Goal: Task Accomplishment & Management: Use online tool/utility

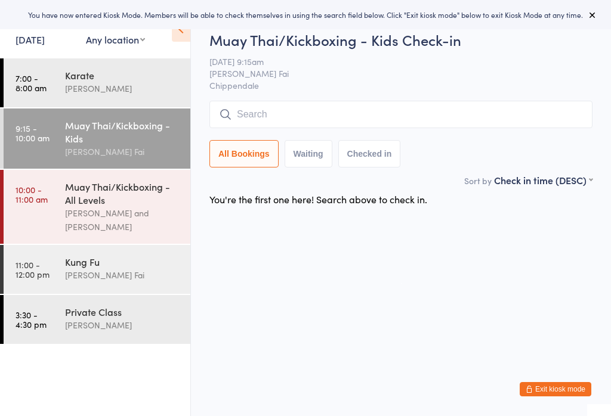
click at [594, 29] on div "You have now entered Kiosk Mode. Members will be able to check themselves in us…" at bounding box center [305, 14] width 611 height 29
click at [133, 225] on div "[PERSON_NAME] and [PERSON_NAME]" at bounding box center [122, 219] width 115 height 27
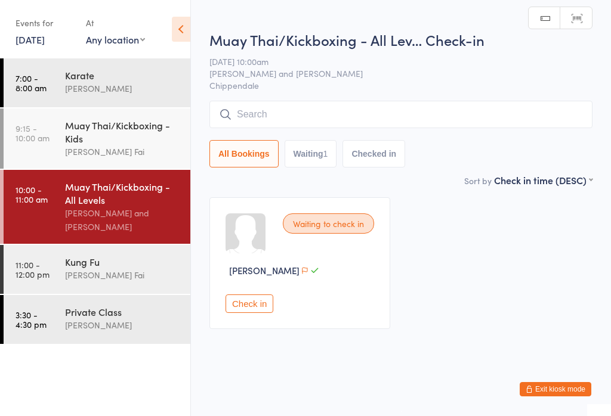
click at [375, 109] on input "search" at bounding box center [400, 114] width 383 height 27
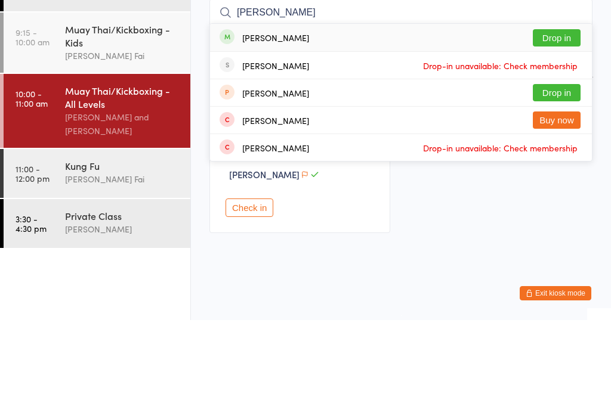
type input "[PERSON_NAME]"
click at [350, 120] on div "[PERSON_NAME] Drop in" at bounding box center [401, 133] width 382 height 27
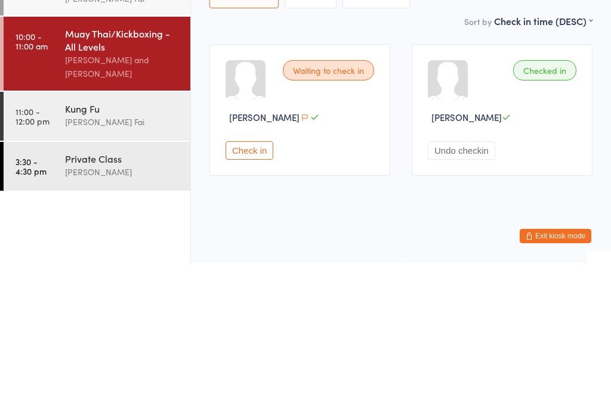
click at [127, 268] on div "[PERSON_NAME] Fai" at bounding box center [122, 275] width 115 height 14
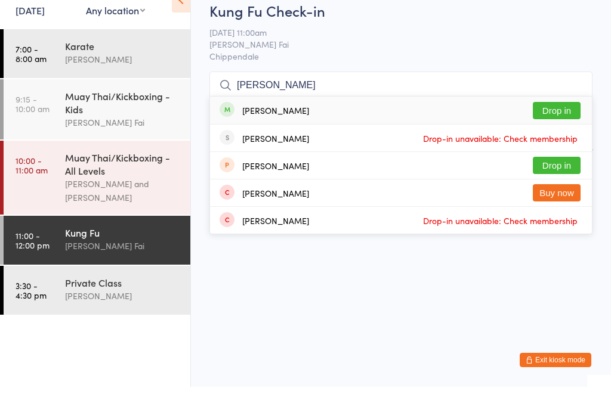
type input "[PERSON_NAME]"
click at [356, 126] on div "[PERSON_NAME] Drop in" at bounding box center [401, 139] width 382 height 27
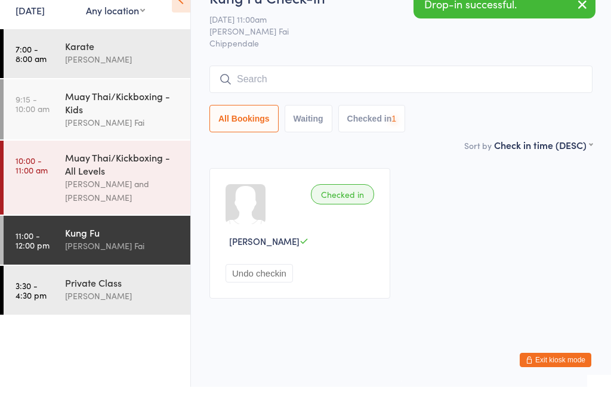
click at [141, 69] on div "Karate" at bounding box center [122, 75] width 115 height 13
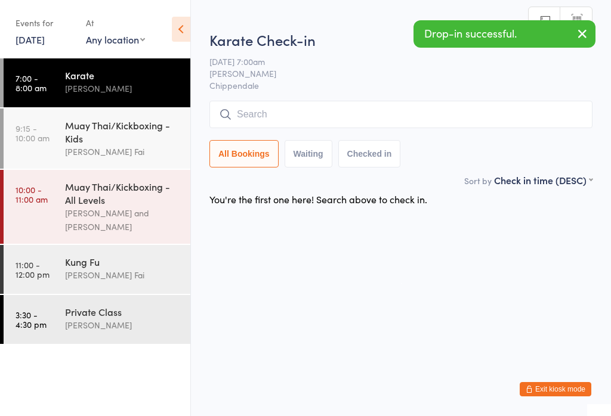
click at [350, 119] on input "search" at bounding box center [400, 114] width 383 height 27
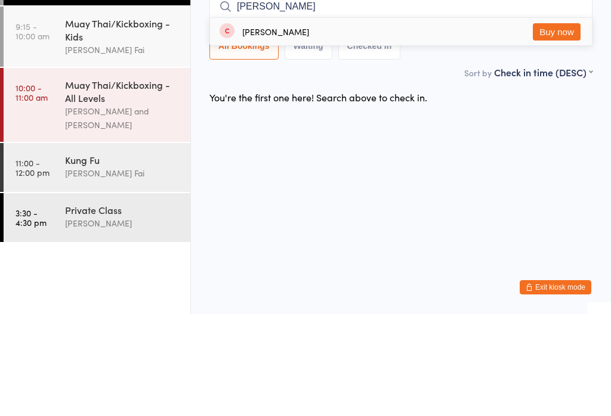
type input "[PERSON_NAME]"
click at [539, 125] on button "Buy now" at bounding box center [557, 133] width 48 height 17
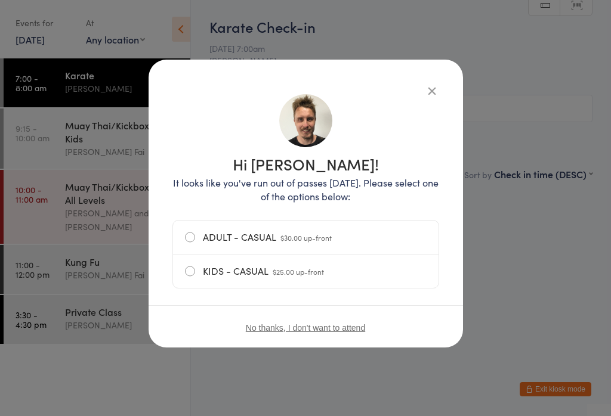
click at [311, 238] on span "$30.00 up-front" at bounding box center [305, 238] width 51 height 10
click at [0, 0] on input "ADULT - CASUAL $30.00 up-front" at bounding box center [0, 0] width 0 height 0
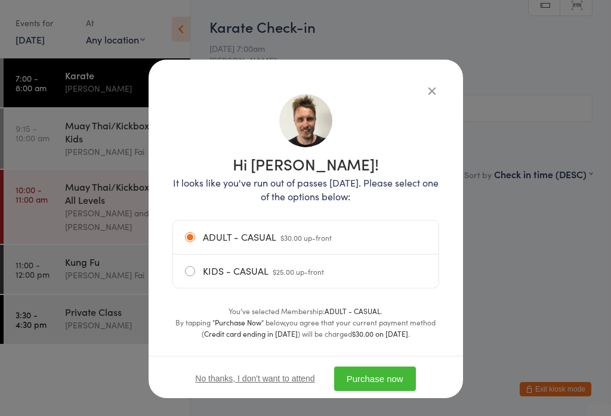
click at [398, 383] on button "Purchase now" at bounding box center [375, 379] width 82 height 24
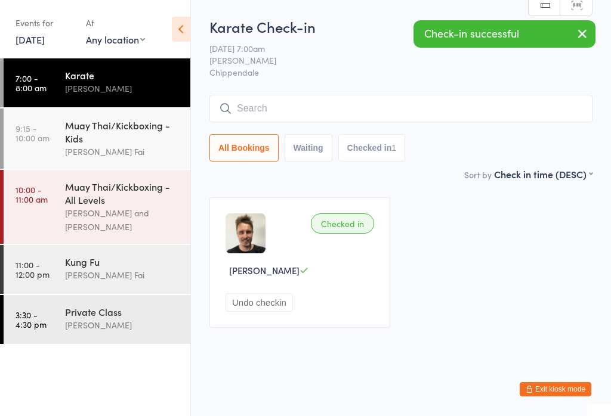
click at [314, 120] on input "search" at bounding box center [400, 108] width 383 height 27
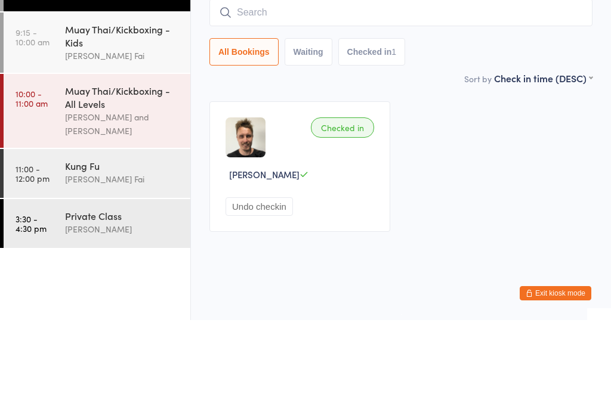
type input "J"
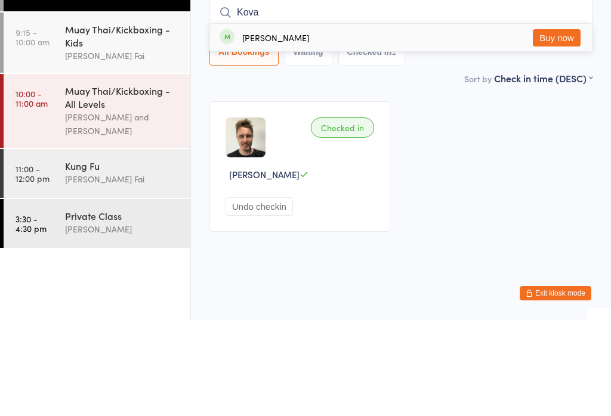
type input "Kova"
click at [558, 125] on button "Buy now" at bounding box center [557, 133] width 48 height 17
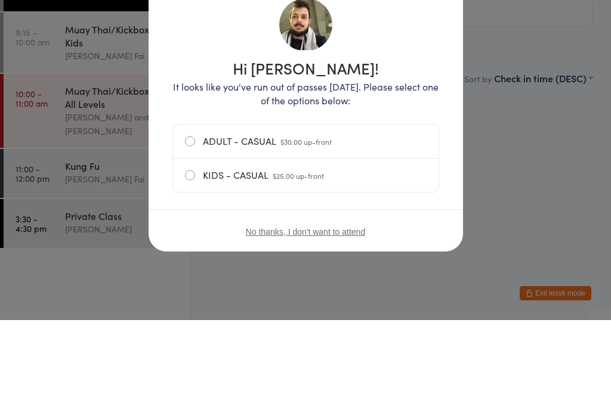
scroll to position [1, 0]
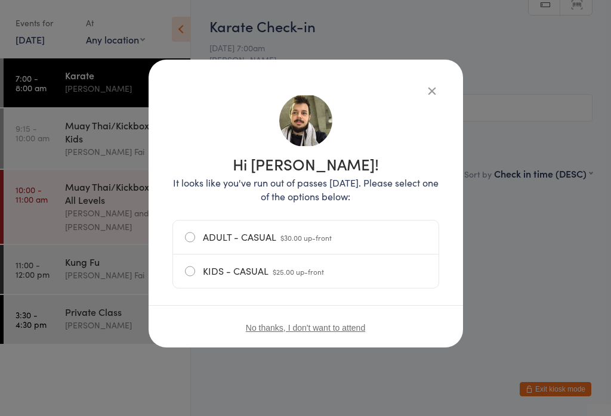
click at [361, 242] on label "ADULT - CASUAL $30.00 up-front" at bounding box center [306, 237] width 242 height 33
click at [0, 0] on input "ADULT - CASUAL $30.00 up-front" at bounding box center [0, 0] width 0 height 0
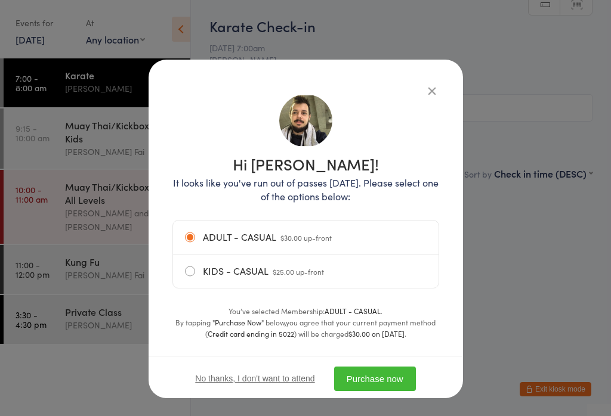
click at [396, 391] on button "Purchase now" at bounding box center [375, 379] width 82 height 24
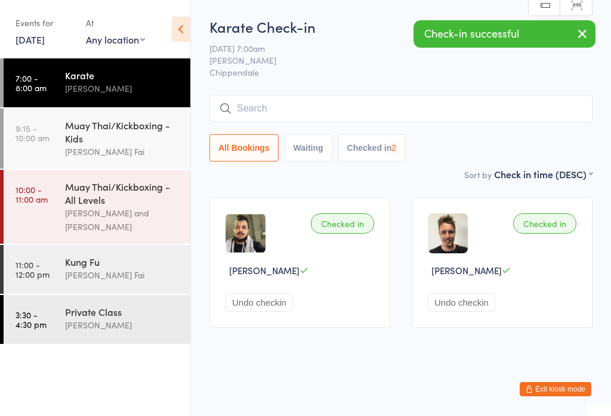
click at [570, 394] on button "Exit kiosk mode" at bounding box center [555, 389] width 72 height 14
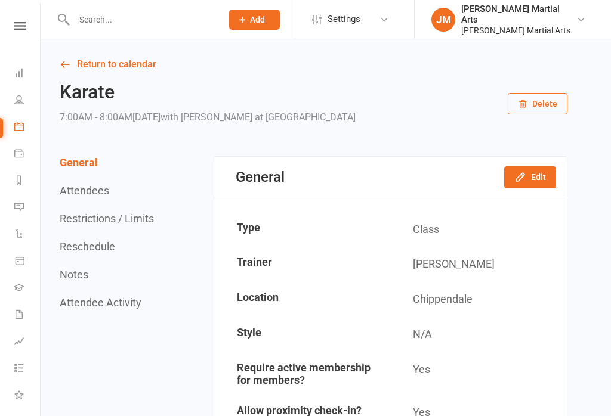
click at [23, 23] on icon at bounding box center [19, 26] width 11 height 8
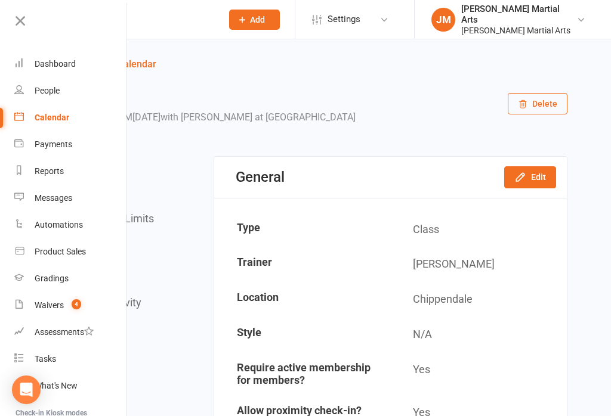
click at [84, 309] on link "Waivers 4" at bounding box center [70, 305] width 113 height 27
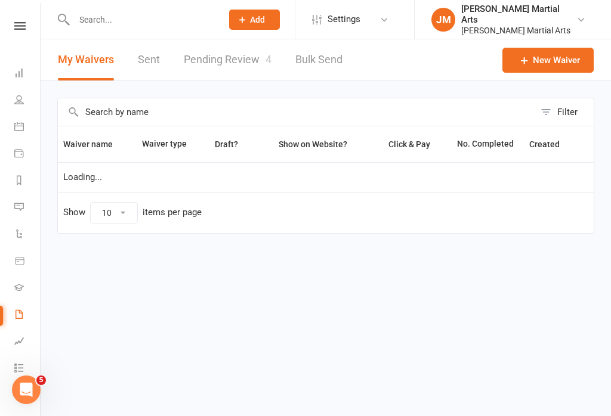
click at [259, 67] on link "Pending Review 4" at bounding box center [228, 59] width 88 height 41
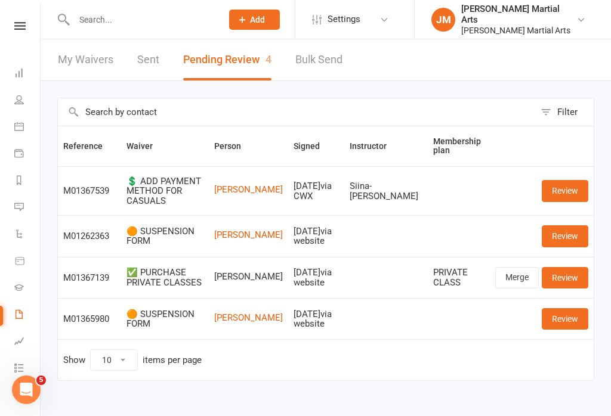
click at [579, 184] on link "Review" at bounding box center [564, 190] width 47 height 21
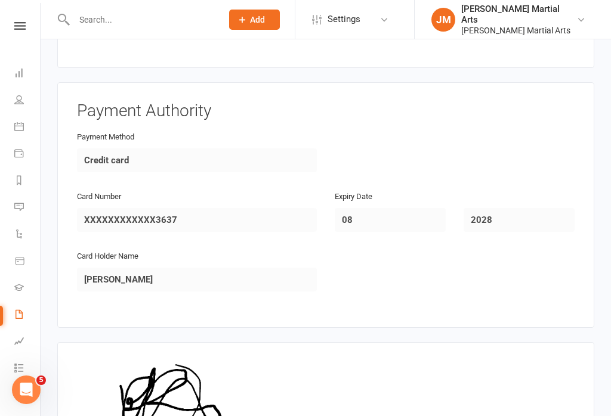
scroll to position [442, 0]
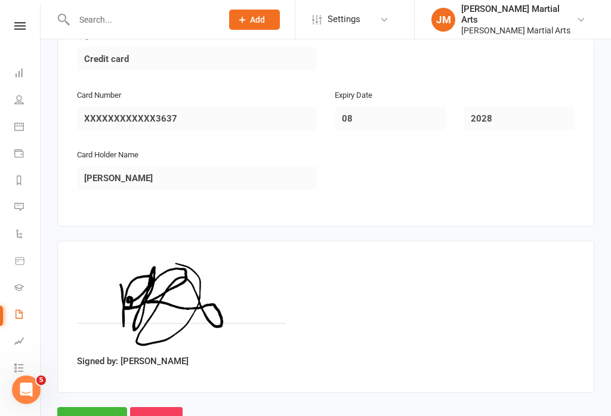
click at [89, 407] on input "Approve" at bounding box center [92, 419] width 70 height 25
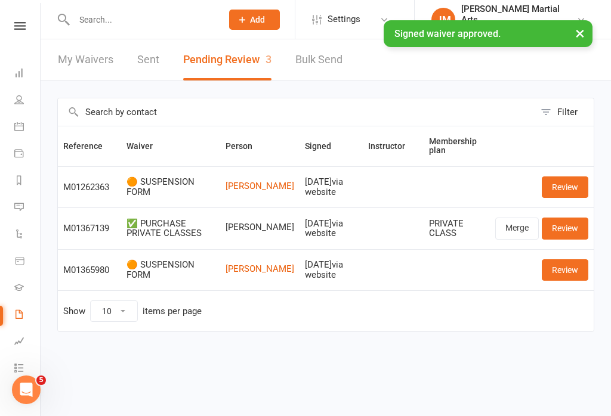
click at [520, 227] on link "Merge" at bounding box center [517, 228] width 44 height 21
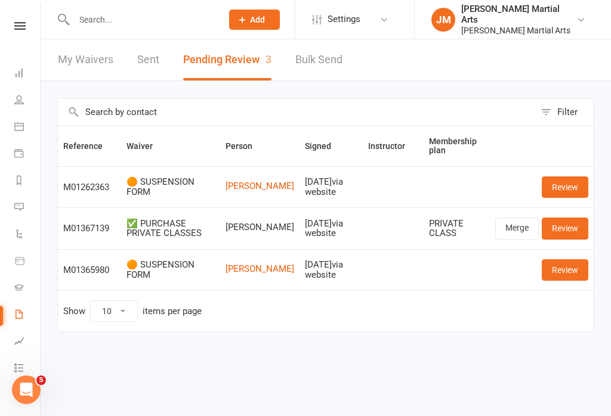
click at [581, 268] on link "Review" at bounding box center [564, 269] width 47 height 21
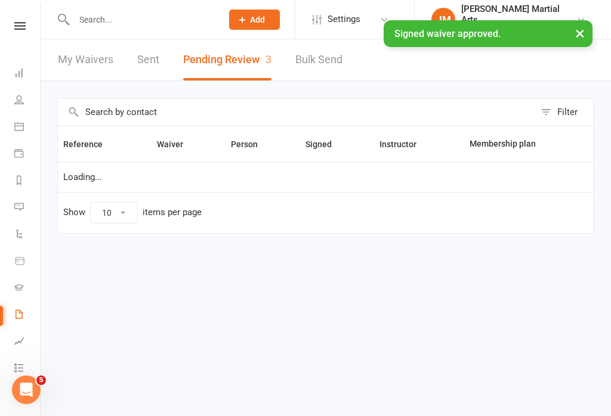
click at [145, 19] on input "text" at bounding box center [141, 19] width 143 height 17
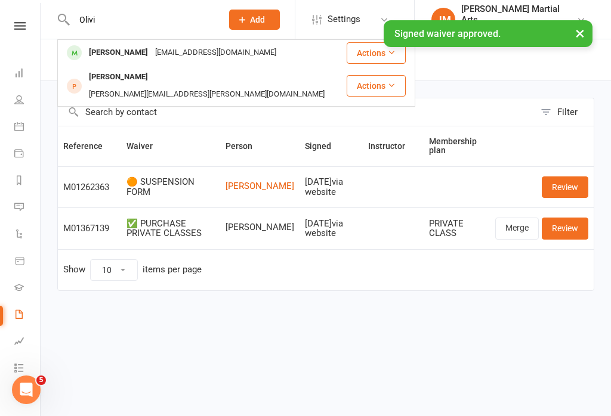
type input "Olivi"
click at [157, 53] on div "oliviaznoble@gmail.com" at bounding box center [215, 52] width 128 height 17
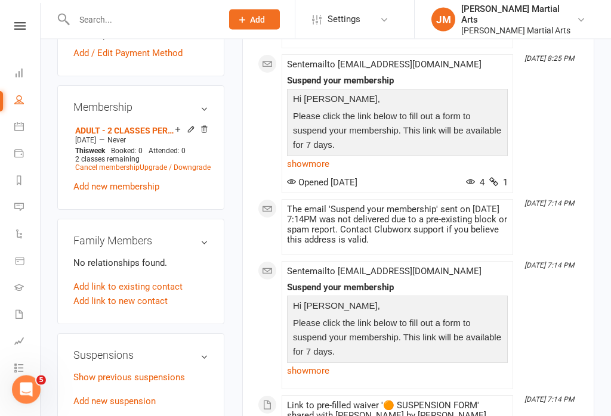
scroll to position [541, 0]
click at [131, 396] on link "Add new suspension" at bounding box center [114, 401] width 82 height 11
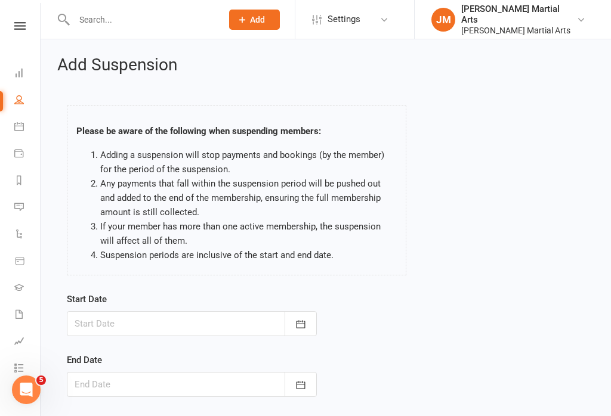
click at [158, 318] on div at bounding box center [192, 323] width 250 height 25
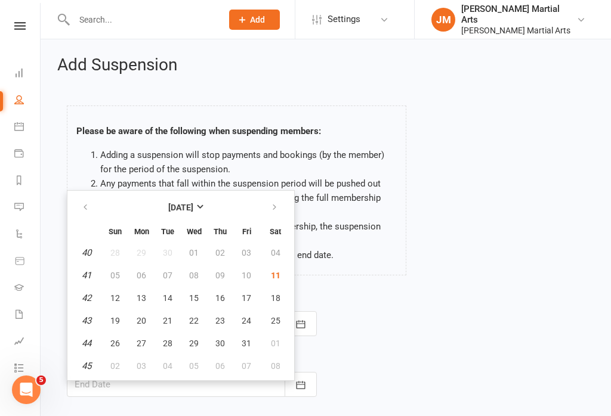
click at [271, 274] on span "11" at bounding box center [276, 276] width 10 height 10
type input "11 Oct 2025"
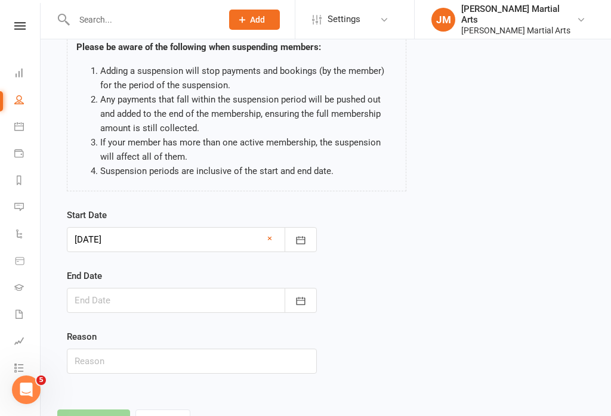
scroll to position [91, 0]
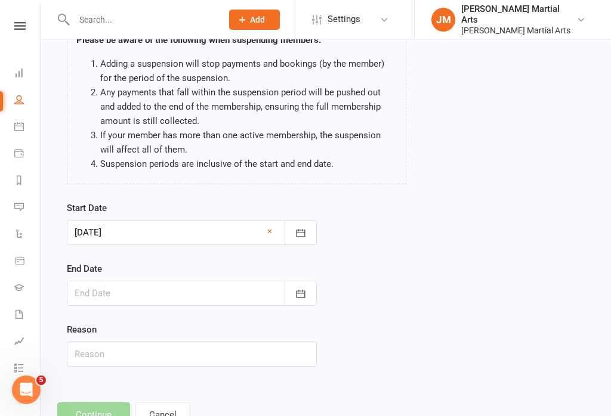
click at [265, 292] on div at bounding box center [192, 293] width 250 height 25
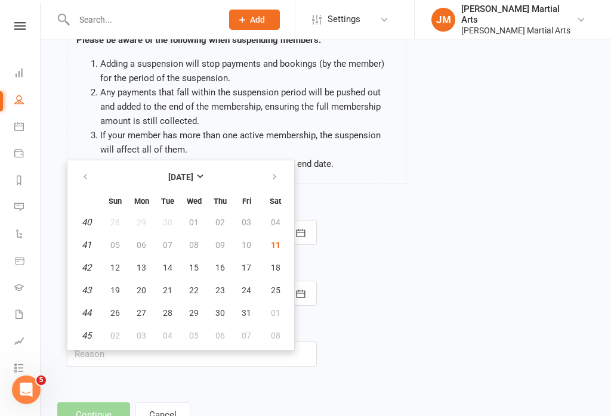
click at [273, 180] on icon "button" at bounding box center [274, 177] width 8 height 10
click at [276, 179] on icon "button" at bounding box center [274, 177] width 8 height 10
click at [166, 246] on span "09" at bounding box center [168, 245] width 10 height 10
type input "09 Dec 2025"
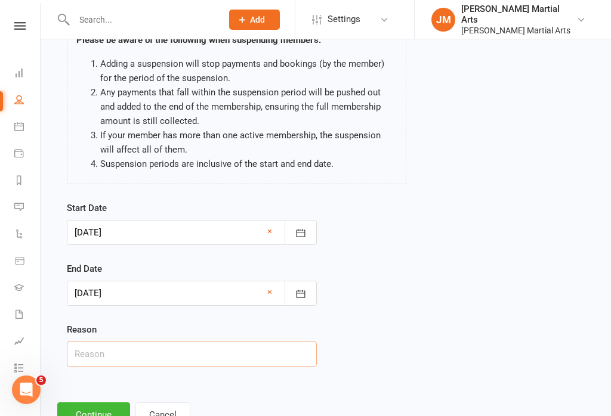
click at [140, 352] on input "text" at bounding box center [192, 354] width 250 height 25
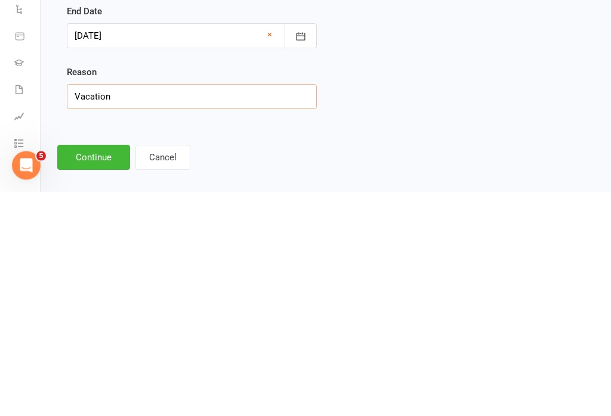
type input "Vacation"
click at [103, 370] on button "Continue" at bounding box center [93, 382] width 73 height 25
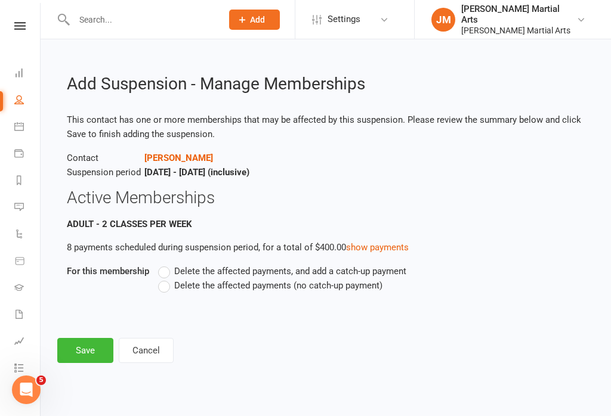
scroll to position [0, 0]
click at [350, 286] on span "Delete the affected payments (no catch-up payment)" at bounding box center [278, 284] width 208 height 13
click at [166, 278] on input "Delete the affected payments (no catch-up payment)" at bounding box center [162, 278] width 8 height 0
click at [81, 360] on button "Save" at bounding box center [85, 350] width 56 height 25
click at [84, 349] on footer "Save Cancel" at bounding box center [325, 350] width 537 height 25
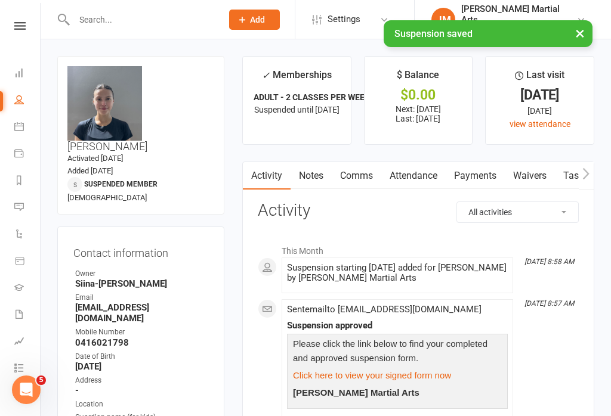
click at [472, 178] on link "Payments" at bounding box center [474, 175] width 59 height 27
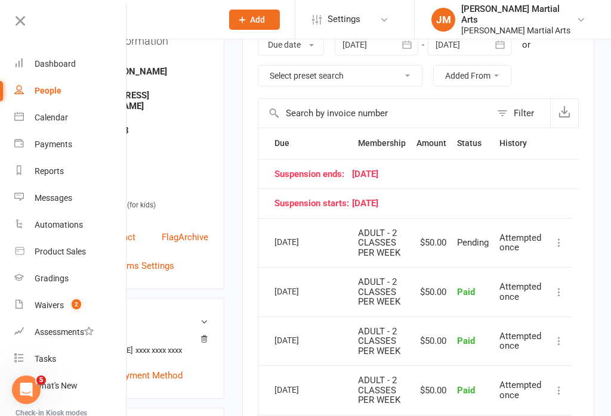
scroll to position [210, 0]
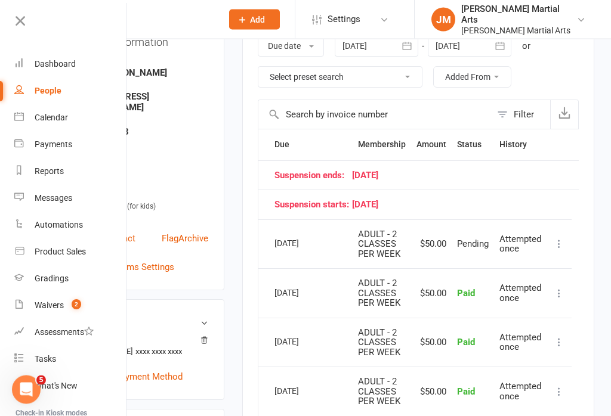
click at [470, 52] on div at bounding box center [469, 46] width 83 height 21
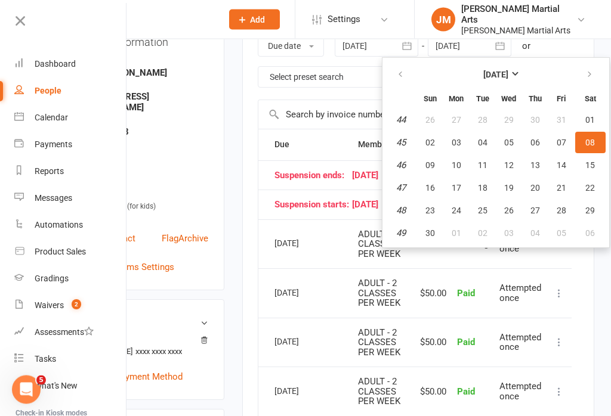
scroll to position [211, 0]
click at [559, 202] on button "28" at bounding box center [561, 210] width 25 height 21
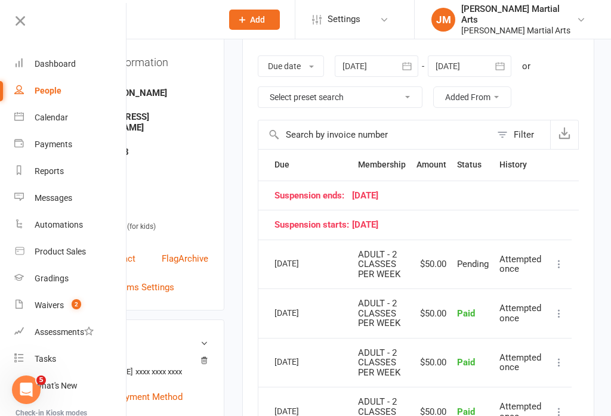
scroll to position [176, 0]
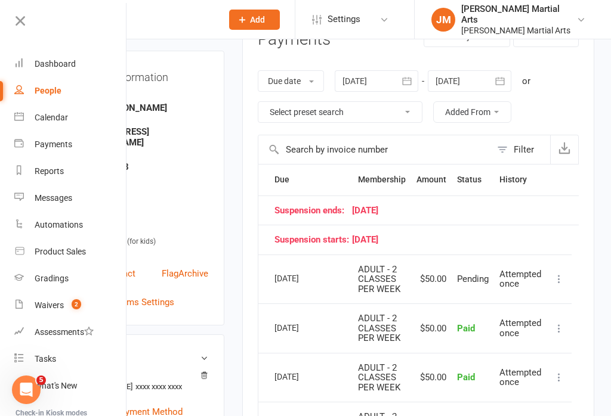
click at [483, 78] on div at bounding box center [469, 80] width 83 height 21
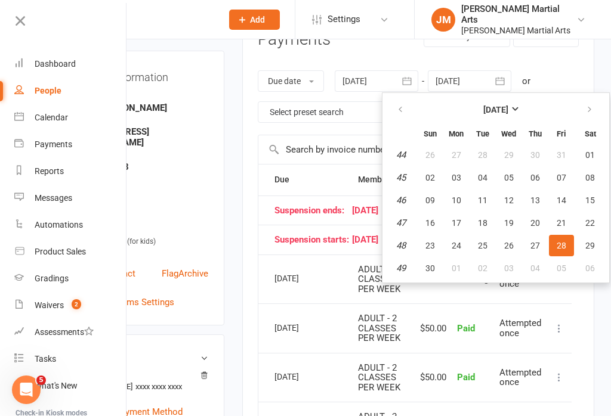
click at [591, 105] on icon "button" at bounding box center [589, 110] width 8 height 10
click at [551, 208] on button "19" at bounding box center [561, 200] width 25 height 21
type input "19 Dec 2025"
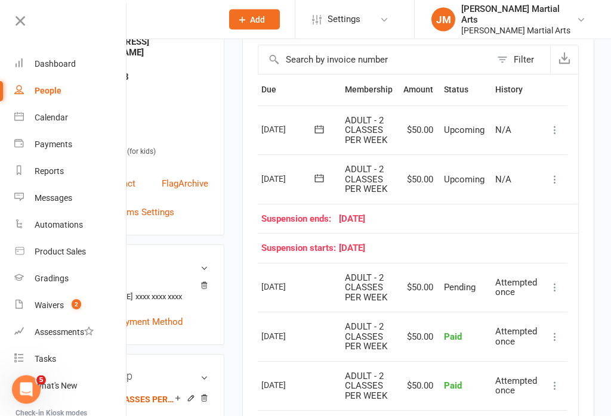
scroll to position [0, 29]
click at [561, 177] on icon at bounding box center [555, 180] width 12 height 12
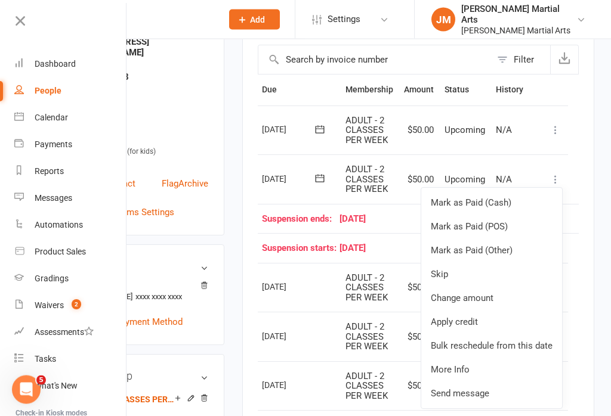
scroll to position [266, 0]
click at [501, 342] on link "Bulk reschedule from this date" at bounding box center [491, 346] width 141 height 24
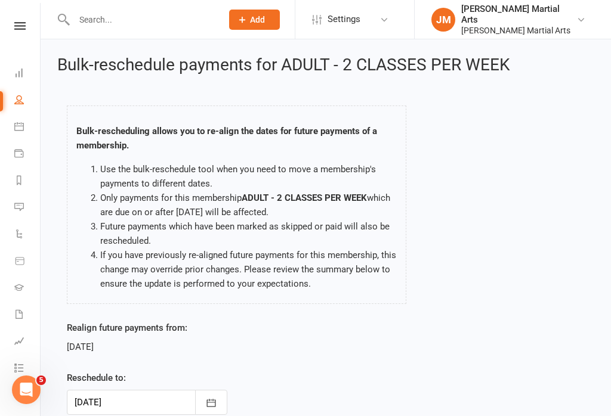
click at [196, 402] on button "button" at bounding box center [211, 402] width 32 height 25
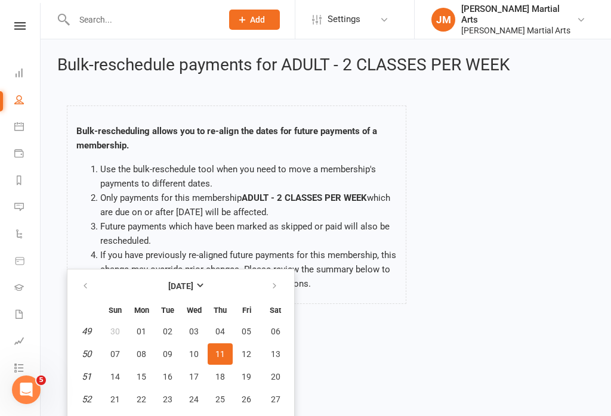
scroll to position [21, 0]
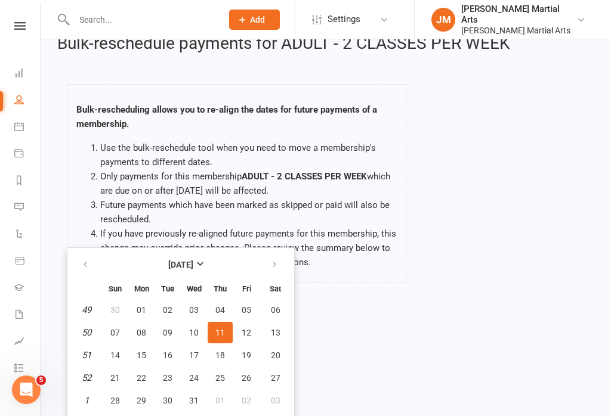
click at [197, 353] on span "17" at bounding box center [194, 356] width 10 height 10
type input "17 Dec 2025"
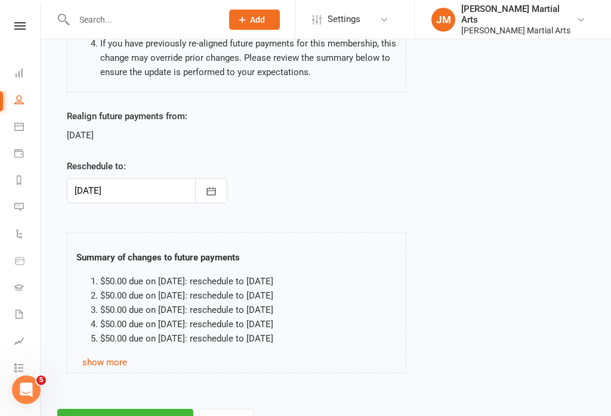
scroll to position [244, 0]
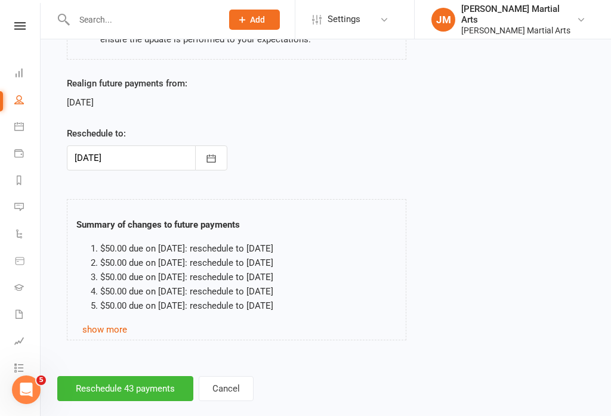
click at [152, 391] on button "Reschedule 43 payments" at bounding box center [125, 388] width 136 height 25
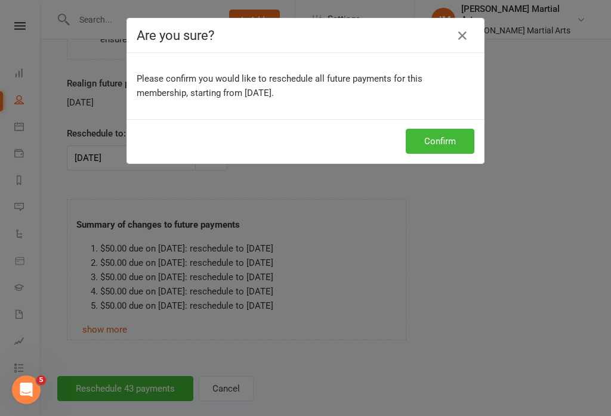
click at [445, 139] on button "Confirm" at bounding box center [439, 141] width 69 height 25
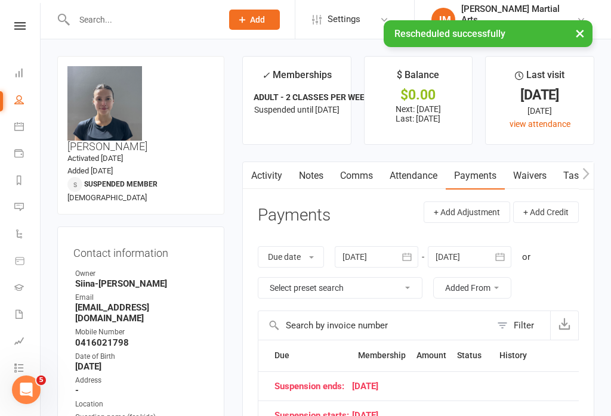
click at [531, 18] on div "Jin Wu Koon Martial Arts" at bounding box center [518, 14] width 115 height 21
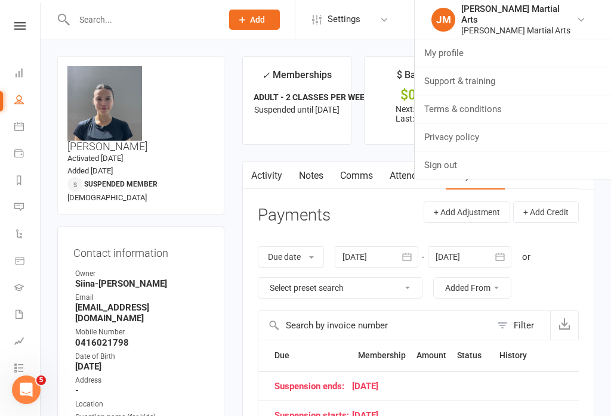
click at [28, 246] on link "Automations" at bounding box center [27, 235] width 27 height 27
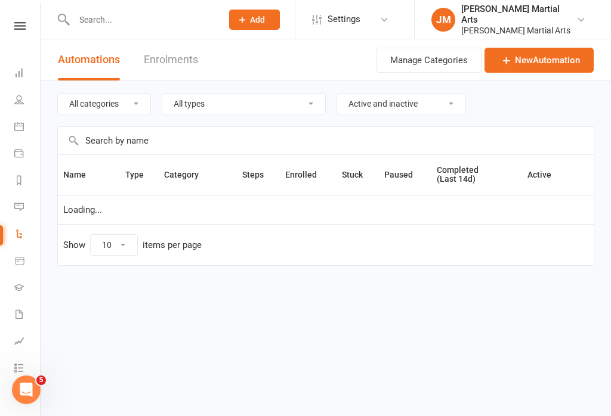
click at [570, 26] on div "Jin Wu Koon Martial Arts" at bounding box center [518, 30] width 115 height 11
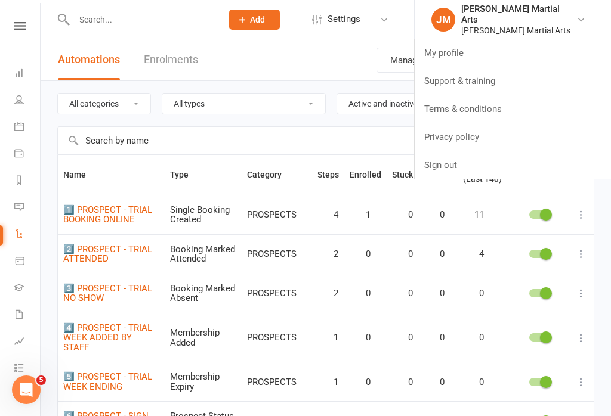
click at [16, 81] on link "Dashboard" at bounding box center [27, 74] width 27 height 27
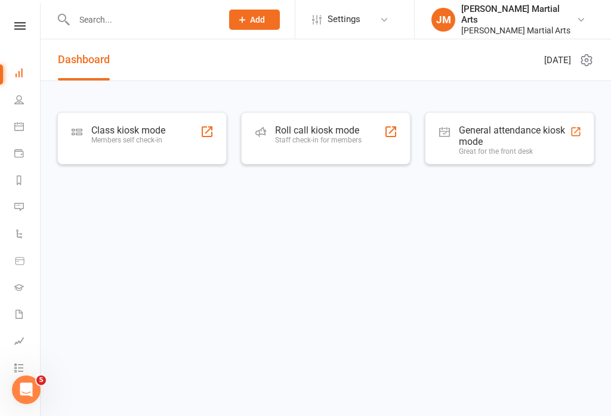
click at [126, 136] on div "Members self check-in" at bounding box center [128, 140] width 74 height 8
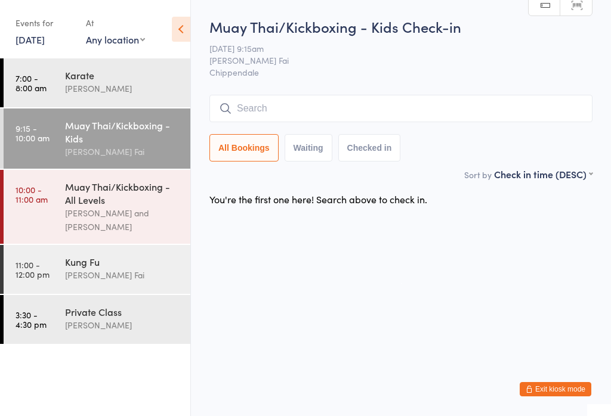
click at [113, 85] on div "[PERSON_NAME]" at bounding box center [122, 89] width 115 height 14
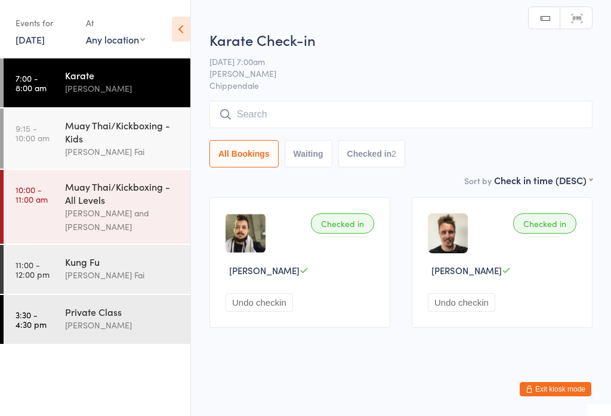
click at [348, 124] on input "search" at bounding box center [400, 114] width 383 height 27
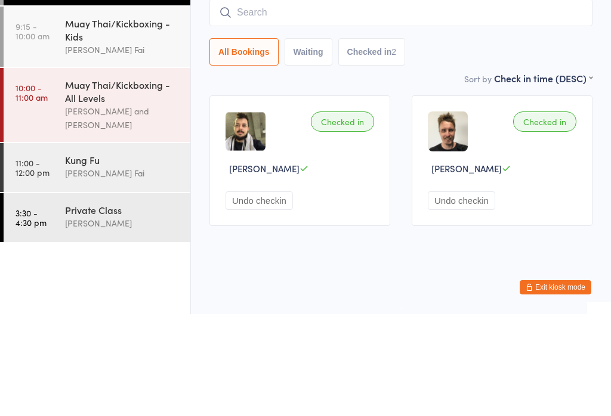
type input "V"
type input "N"
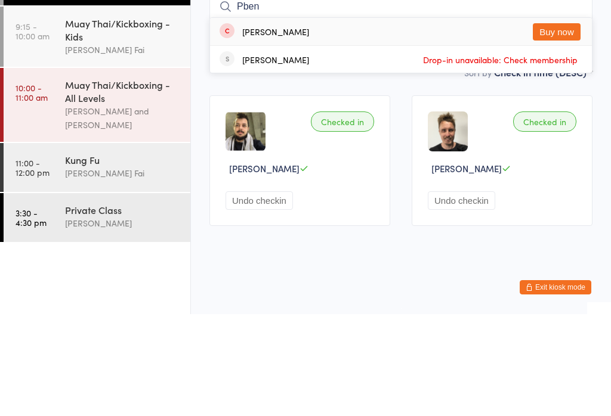
type input "Pben"
click at [555, 125] on button "Buy now" at bounding box center [557, 133] width 48 height 17
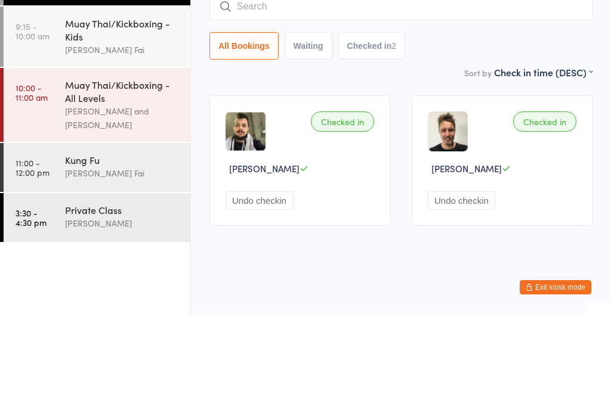
scroll to position [1, 0]
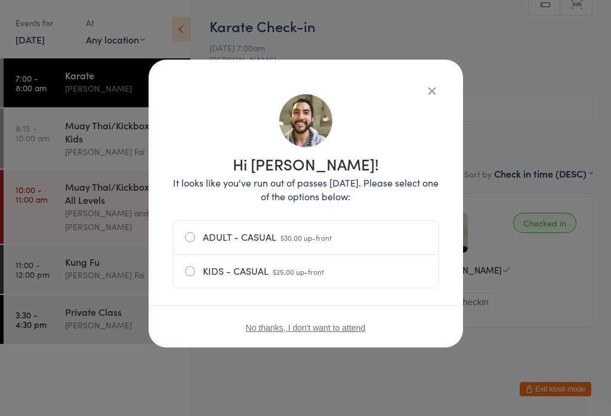
click at [349, 243] on label "ADULT - CASUAL $30.00 up-front" at bounding box center [306, 237] width 242 height 33
click at [0, 0] on input "ADULT - CASUAL $30.00 up-front" at bounding box center [0, 0] width 0 height 0
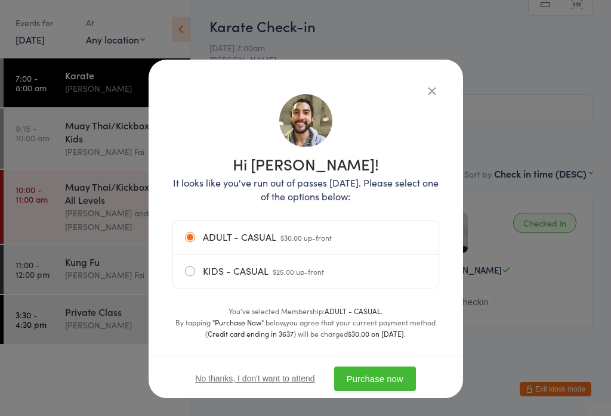
click at [374, 380] on button "Purchase now" at bounding box center [375, 379] width 82 height 24
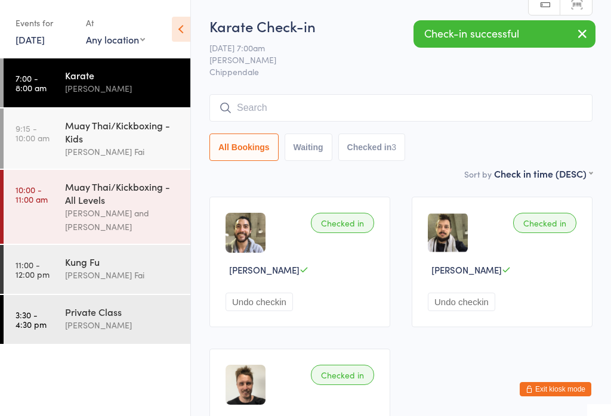
click at [162, 145] on div "Muay Thai/Kickboxing - Kids" at bounding box center [122, 132] width 115 height 26
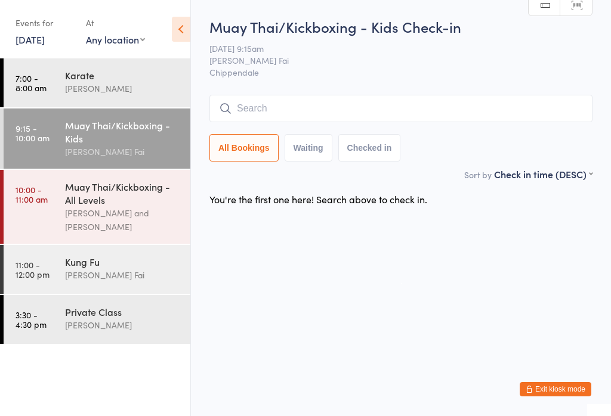
click at [289, 104] on input "search" at bounding box center [400, 108] width 383 height 27
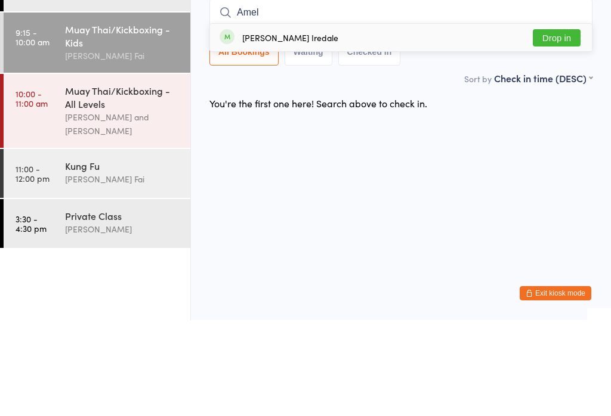
type input "Amel"
click at [571, 125] on button "Drop in" at bounding box center [557, 133] width 48 height 17
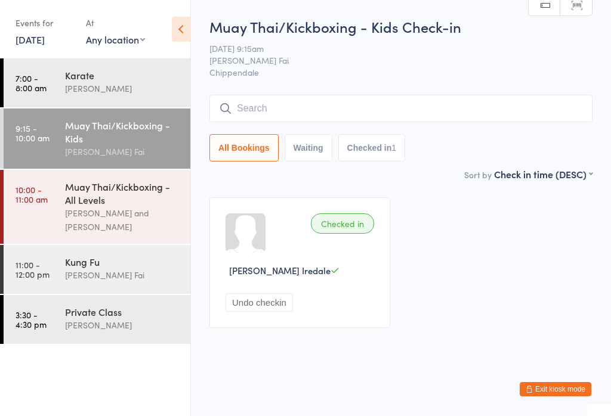
click at [379, 157] on button "Checked in 1" at bounding box center [371, 147] width 67 height 27
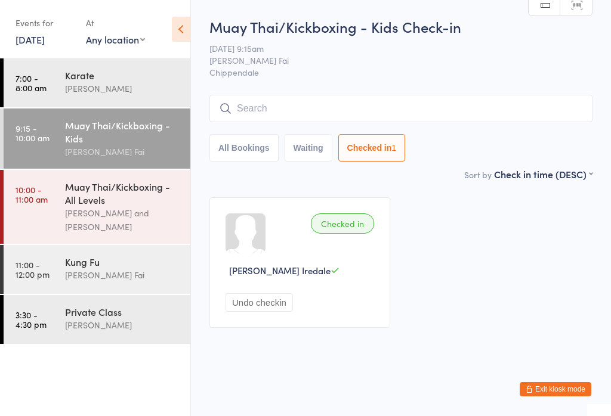
click at [255, 110] on input "search" at bounding box center [400, 108] width 383 height 27
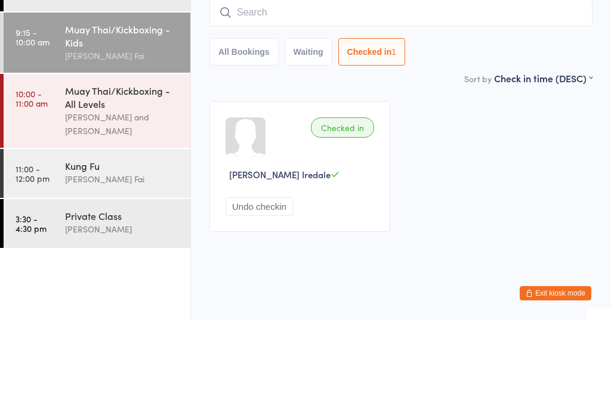
scroll to position [1, 0]
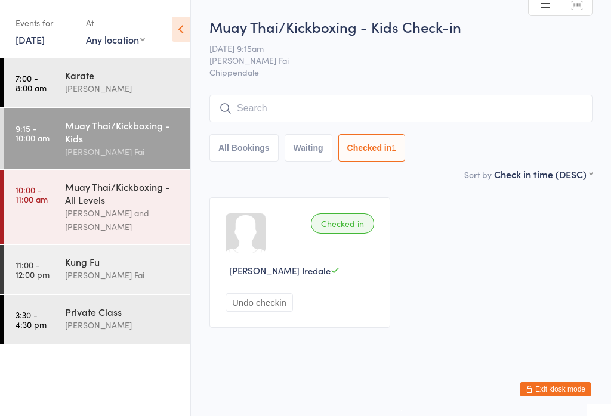
click at [490, 107] on input "search" at bounding box center [400, 108] width 383 height 27
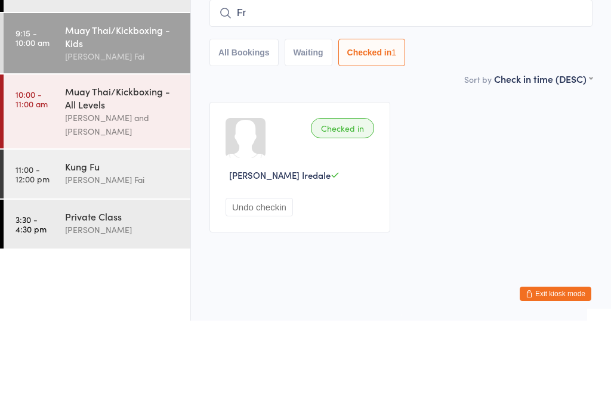
type input "F"
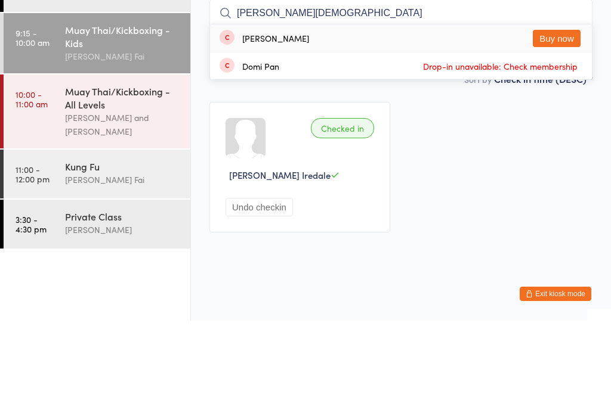
click at [507, 187] on div "Checked in Amelie Anderson Iredale Undo checkin" at bounding box center [401, 263] width 404 height 152
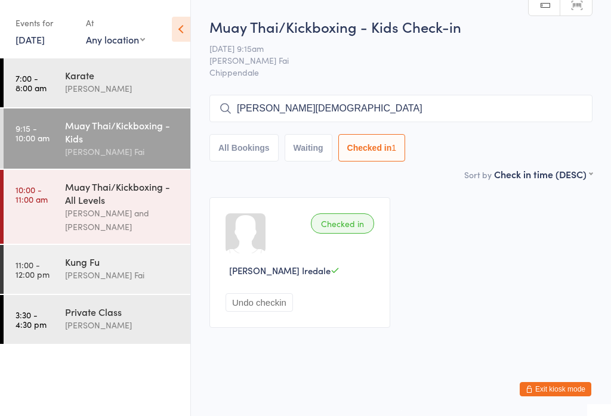
scroll to position [0, 0]
click at [509, 100] on input "De dominicis" at bounding box center [400, 108] width 383 height 27
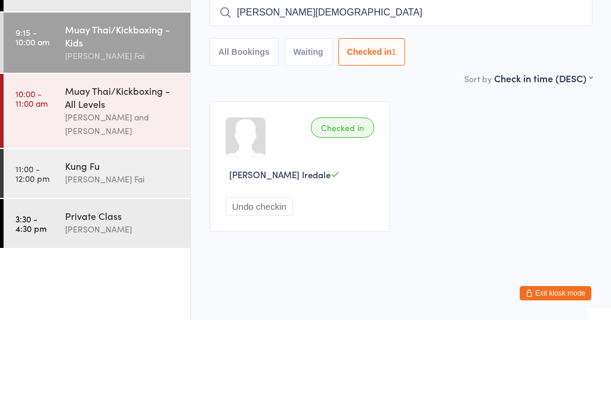
click at [466, 95] on input "De dominicis" at bounding box center [400, 108] width 383 height 27
type input "D"
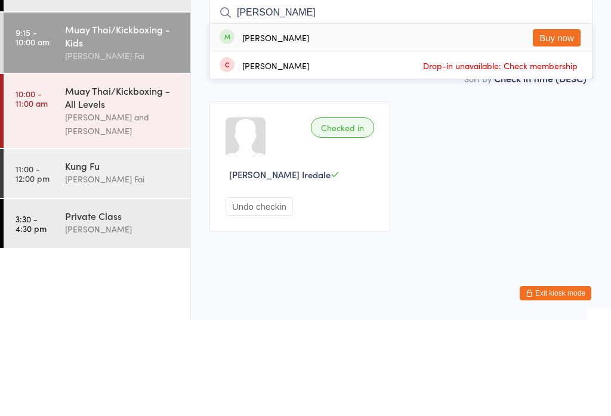
type input "Juliette"
click at [567, 125] on button "Buy now" at bounding box center [557, 133] width 48 height 17
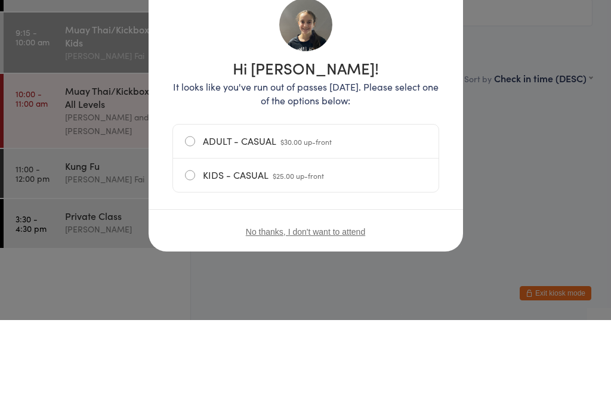
scroll to position [1, 0]
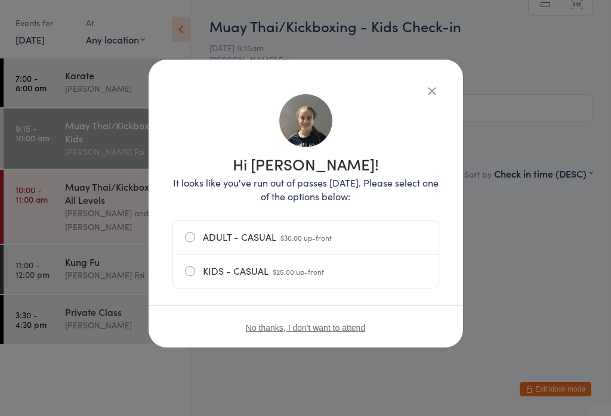
click at [188, 230] on label "ADULT - CASUAL $30.00 up-front" at bounding box center [306, 237] width 242 height 33
click at [0, 0] on input "ADULT - CASUAL $30.00 up-front" at bounding box center [0, 0] width 0 height 0
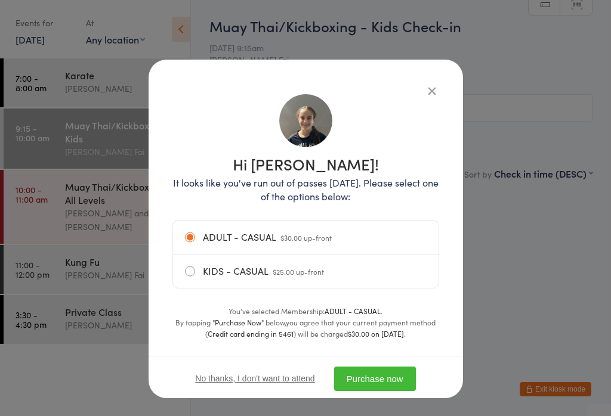
click at [389, 388] on button "Purchase now" at bounding box center [375, 379] width 82 height 24
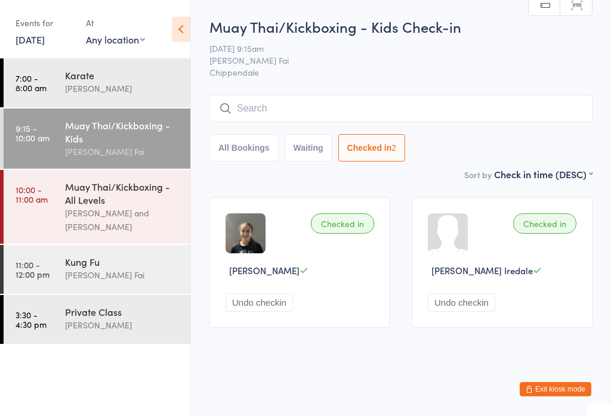
click at [417, 110] on input "search" at bounding box center [400, 108] width 383 height 27
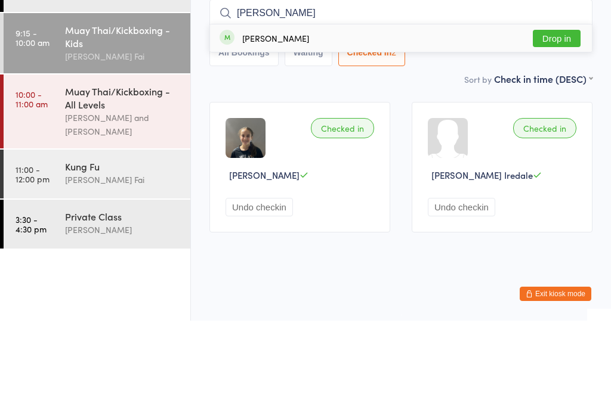
type input "Jude"
click at [556, 125] on button "Drop in" at bounding box center [557, 133] width 48 height 17
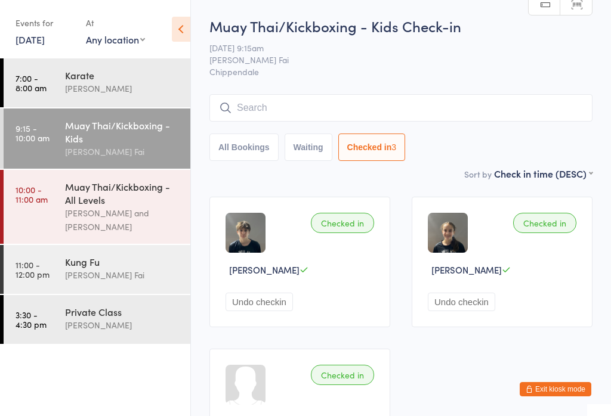
click at [124, 206] on div "Muay Thai/Kickboxing - All Levels" at bounding box center [122, 193] width 115 height 26
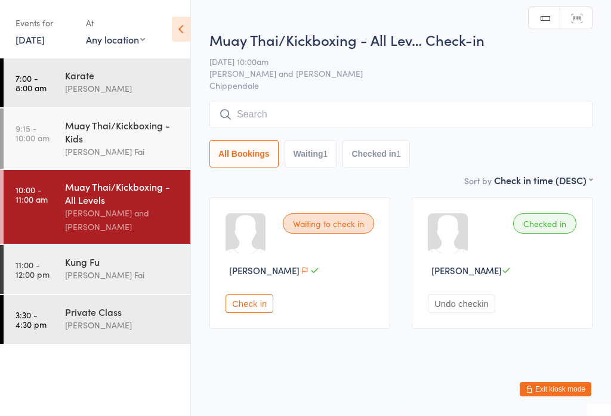
click at [349, 117] on input "search" at bounding box center [400, 114] width 383 height 27
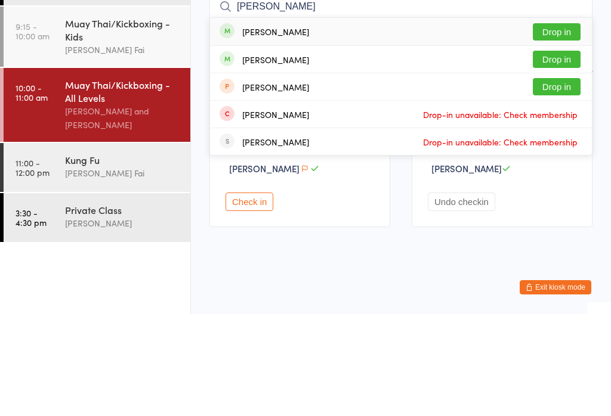
type input "Ronald"
click at [571, 125] on button "Drop in" at bounding box center [557, 133] width 48 height 17
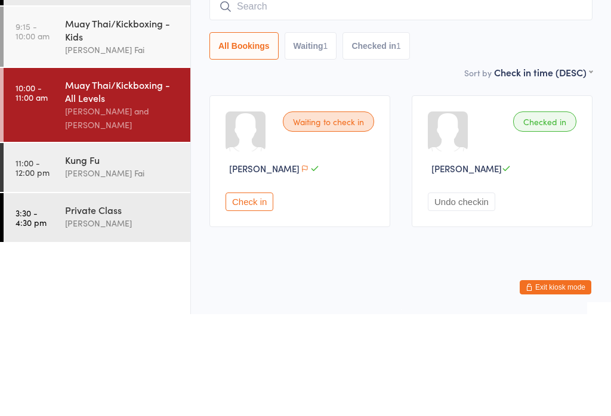
scroll to position [1, 0]
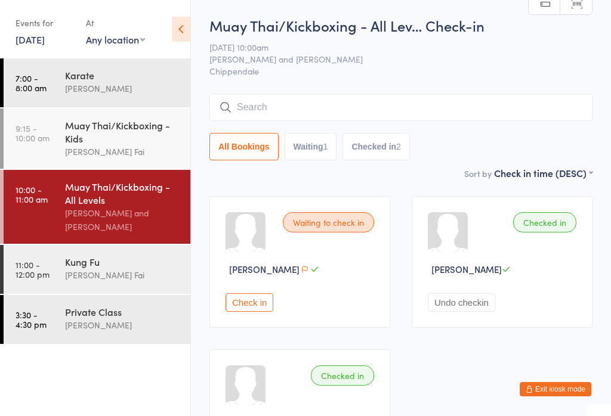
click at [339, 112] on input "search" at bounding box center [400, 107] width 383 height 27
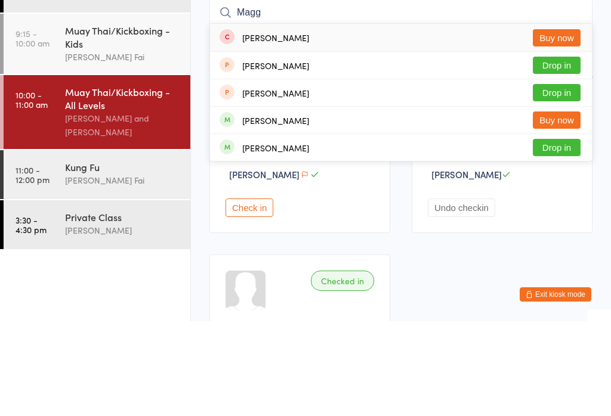
type input "Magg"
click at [297, 119] on div "Maggie Lum Buy now" at bounding box center [401, 132] width 382 height 27
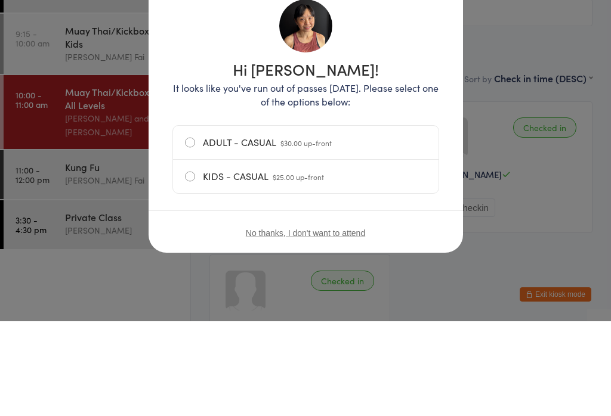
scroll to position [96, 0]
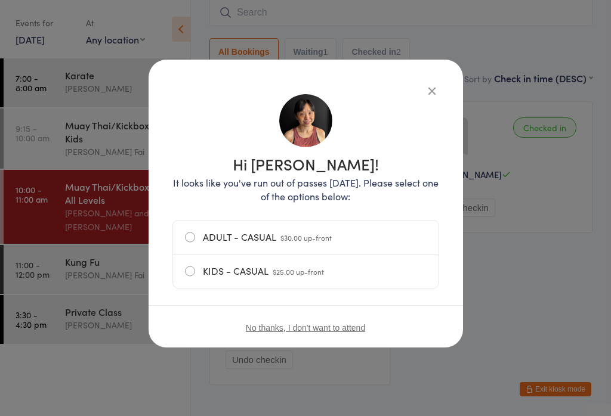
click at [188, 242] on label "ADULT - CASUAL $30.00 up-front" at bounding box center [306, 237] width 242 height 33
click at [0, 0] on input "ADULT - CASUAL $30.00 up-front" at bounding box center [0, 0] width 0 height 0
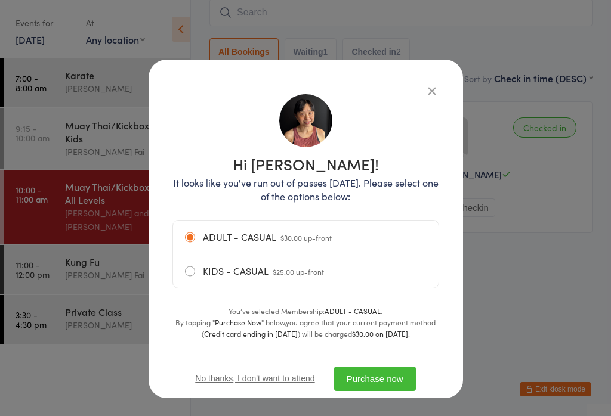
click at [385, 374] on button "Purchase now" at bounding box center [375, 379] width 82 height 24
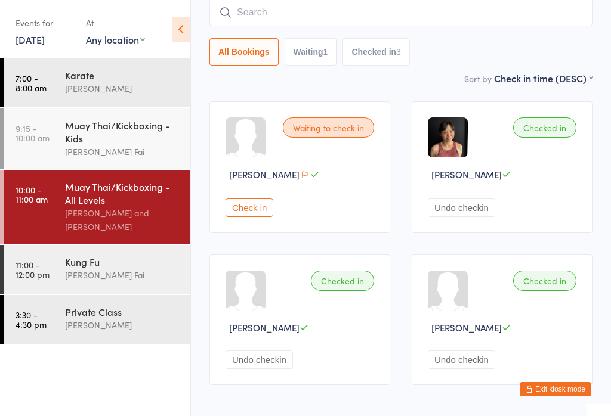
click at [357, 21] on input "search" at bounding box center [400, 12] width 383 height 27
type input "Marcus"
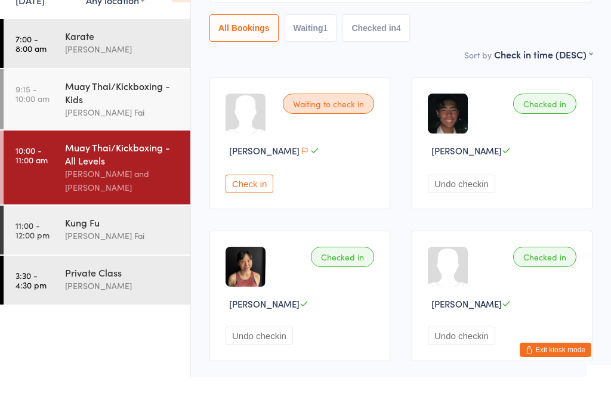
scroll to position [14, 0]
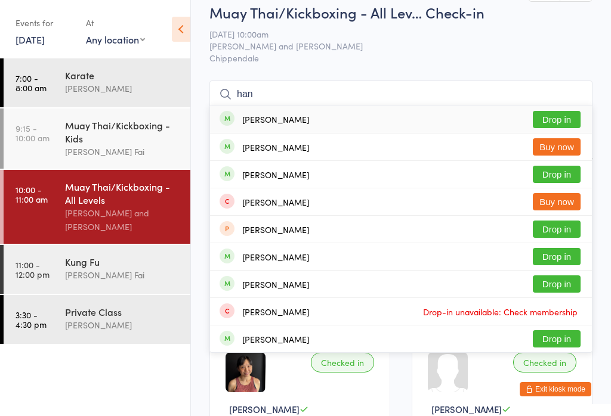
type input "han"
click at [562, 122] on button "Drop in" at bounding box center [557, 119] width 48 height 17
